Goal: Task Accomplishment & Management: Manage account settings

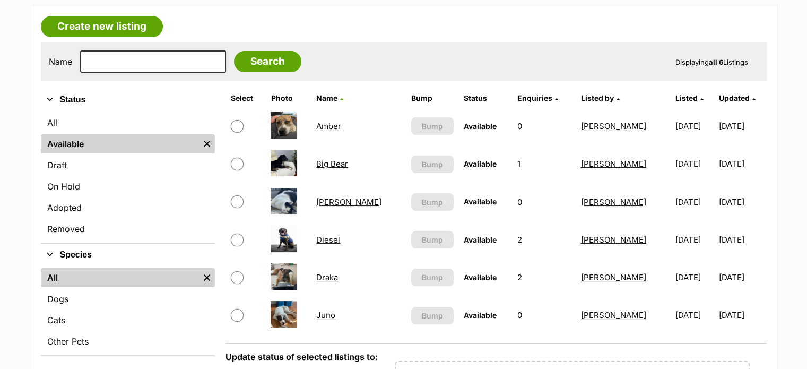
scroll to position [106, 0]
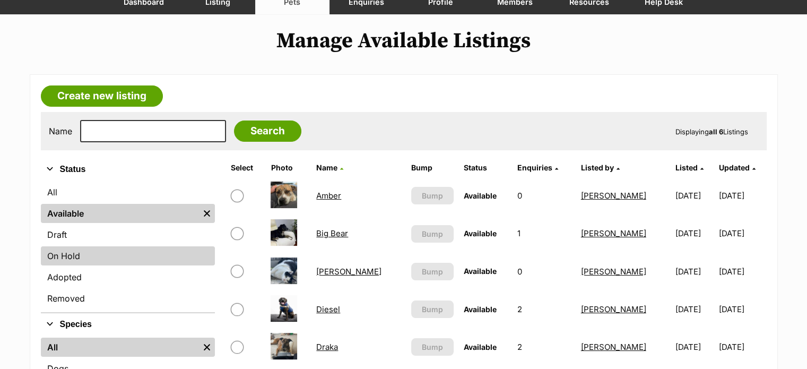
click at [58, 255] on link "On Hold" at bounding box center [128, 255] width 174 height 19
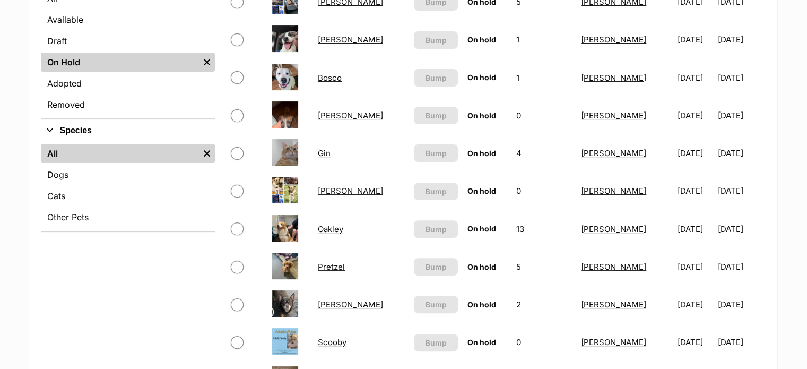
scroll to position [318, 0]
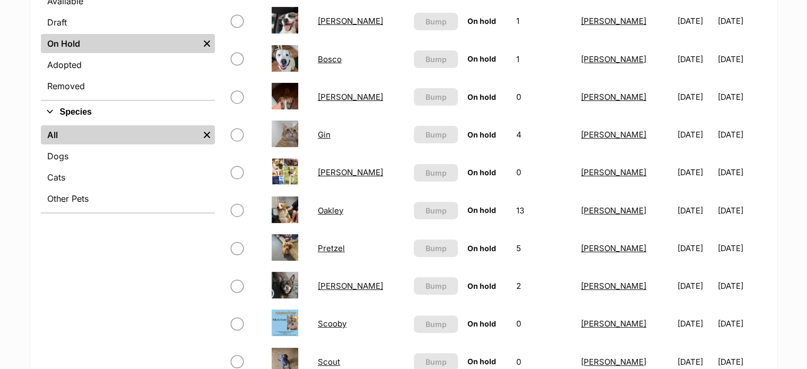
click at [332, 243] on link "Pretzel" at bounding box center [331, 248] width 27 height 10
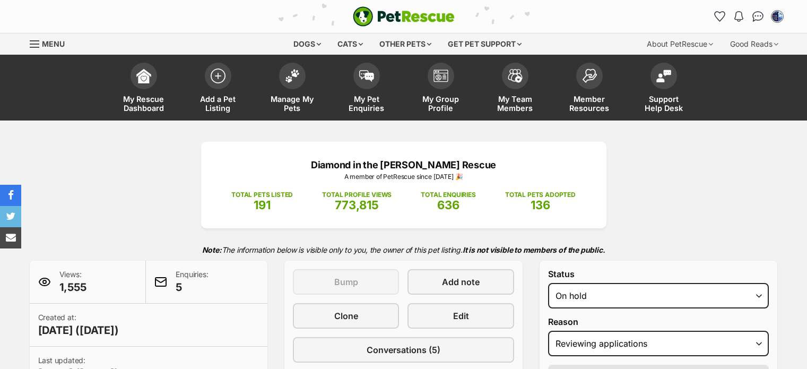
select select "reviewing_applications"
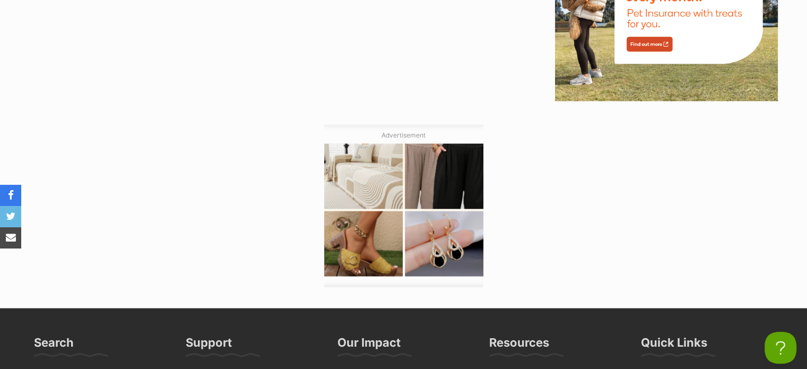
scroll to position [2174, 0]
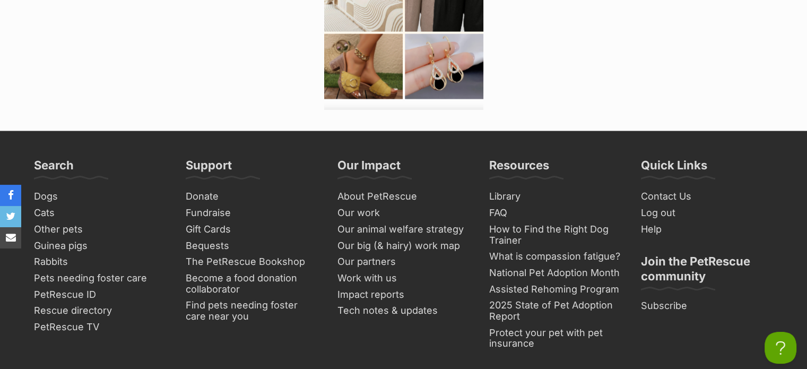
click at [366, 82] on img at bounding box center [367, 78] width 88 height 73
